Goal: Task Accomplishment & Management: Manage account settings

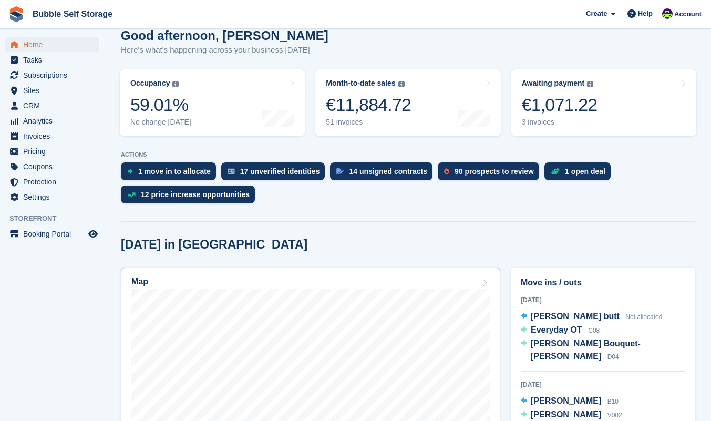
scroll to position [97, 0]
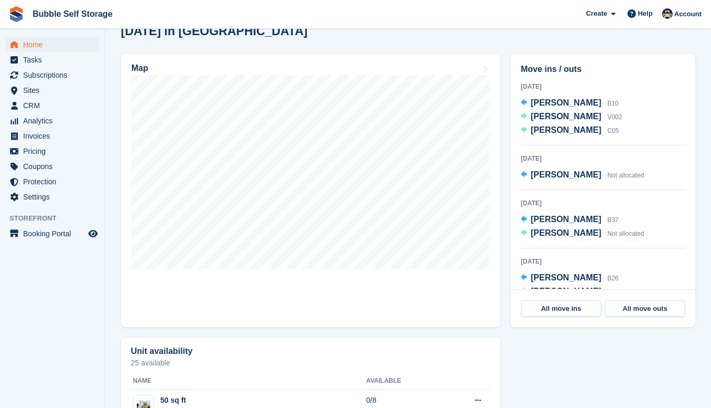
scroll to position [313, 0]
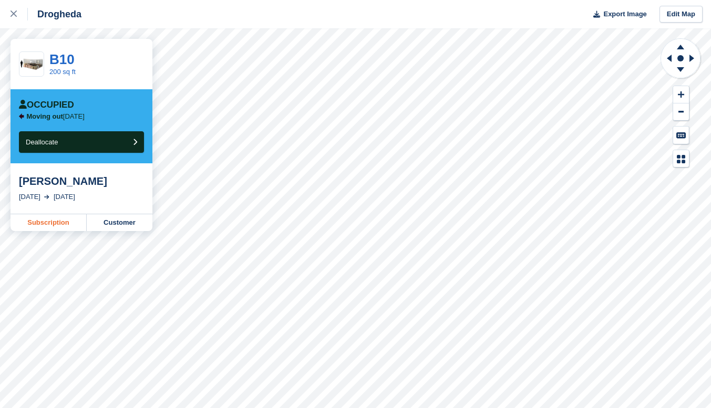
click at [55, 229] on link "Subscription" at bounding box center [49, 222] width 76 height 17
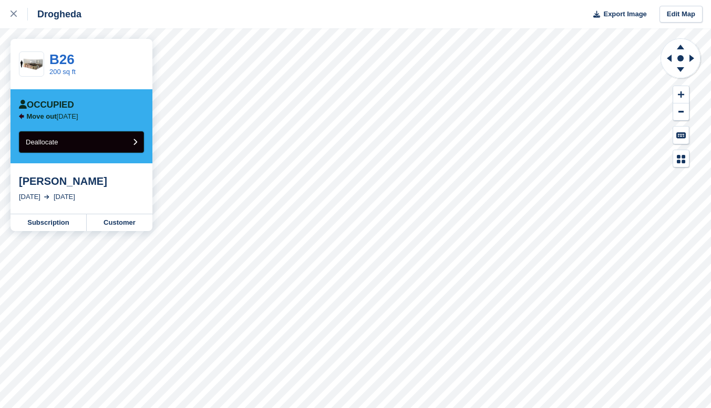
click at [99, 147] on button "Deallocate" at bounding box center [81, 142] width 125 height 22
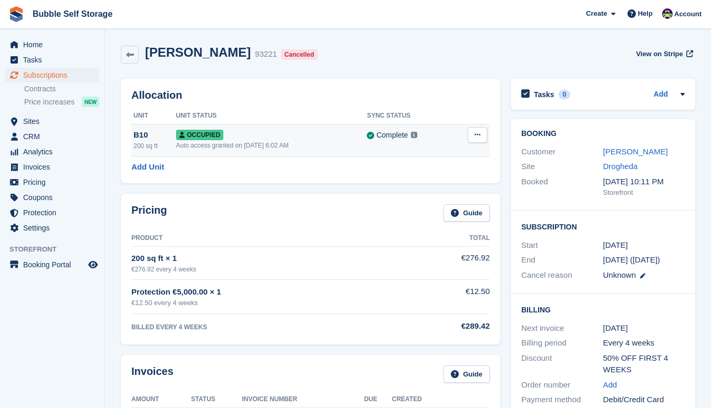
click at [228, 143] on div "Auto access granted on 1st Jul, 6:02 AM" at bounding box center [271, 145] width 191 height 9
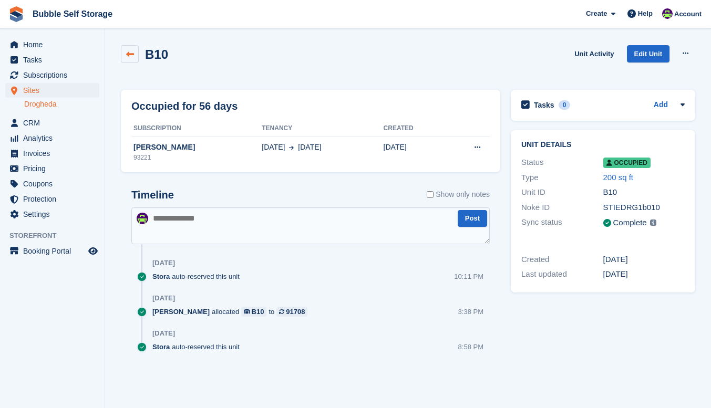
click at [129, 49] on link at bounding box center [130, 54] width 18 height 18
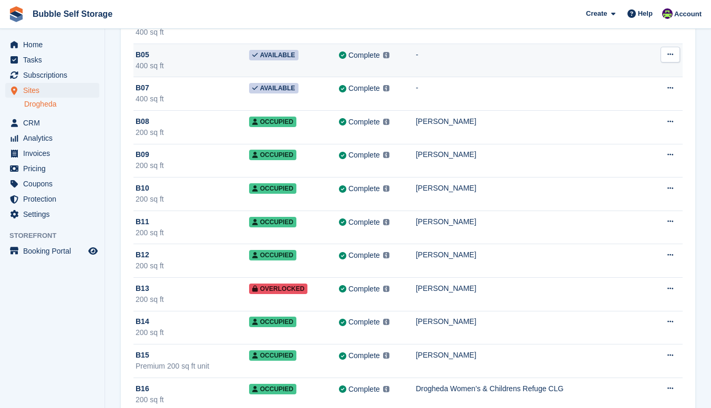
scroll to position [32, 0]
